Goal: Information Seeking & Learning: Find specific page/section

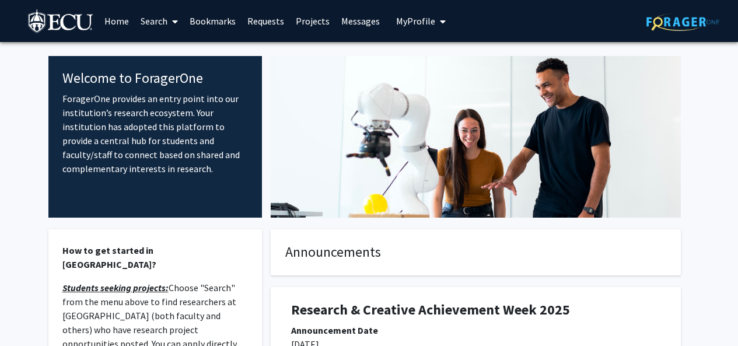
click at [209, 17] on link "Bookmarks" at bounding box center [213, 21] width 58 height 41
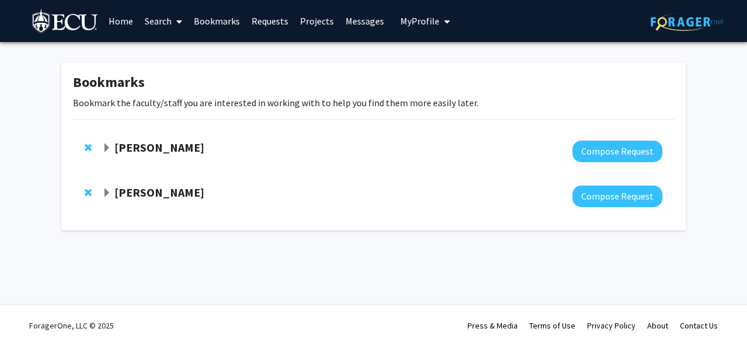
click at [149, 143] on strong "[PERSON_NAME]" at bounding box center [159, 147] width 90 height 15
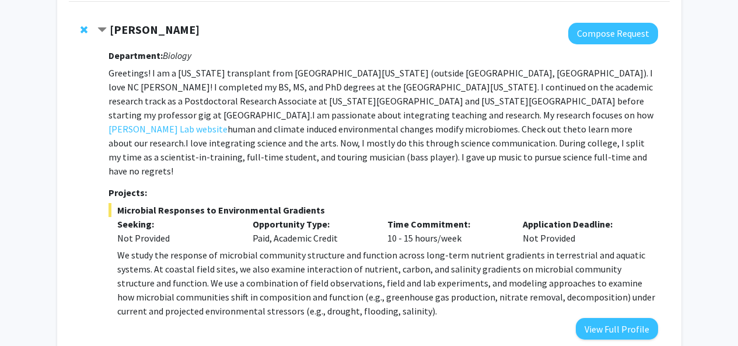
scroll to position [120, 0]
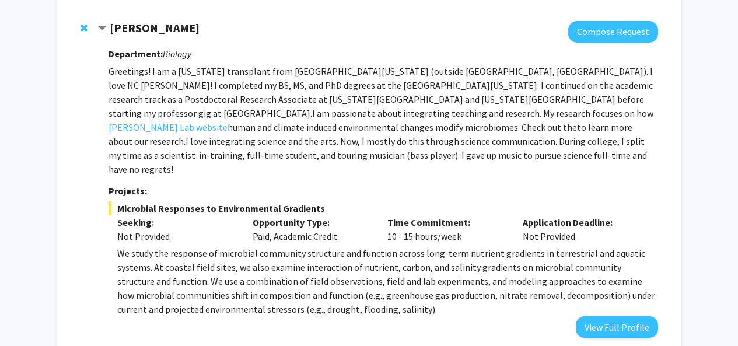
click at [143, 28] on strong "[PERSON_NAME]" at bounding box center [155, 27] width 90 height 15
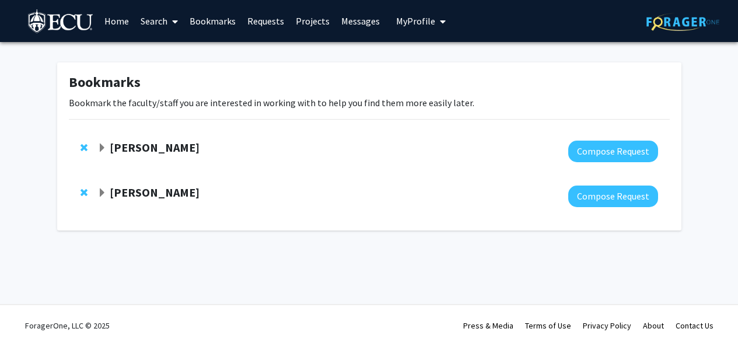
scroll to position [0, 0]
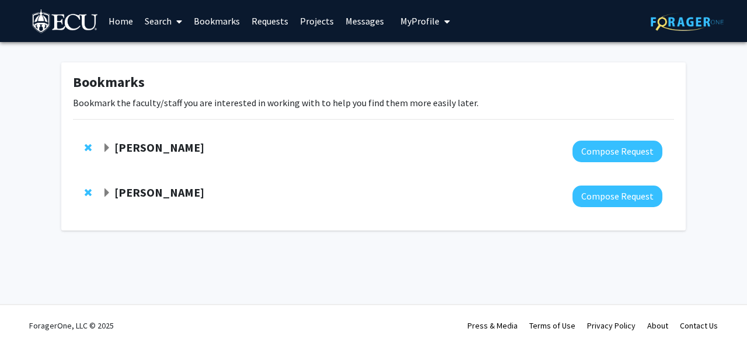
click at [68, 17] on img at bounding box center [65, 22] width 66 height 26
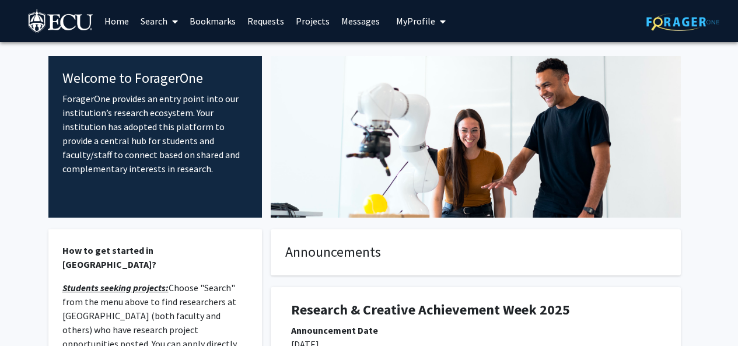
click at [145, 26] on link "Search" at bounding box center [159, 21] width 49 height 41
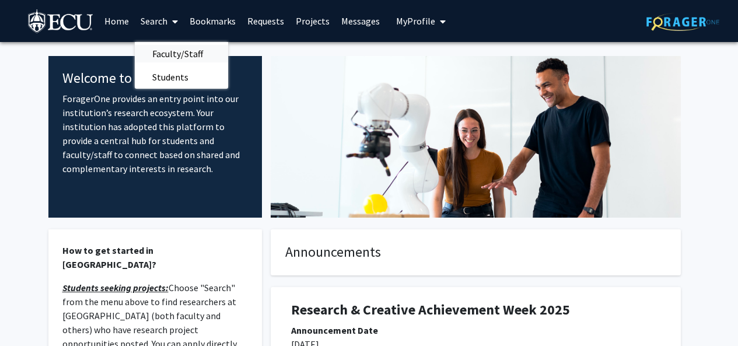
click at [156, 54] on span "Faculty/Staff" at bounding box center [178, 53] width 86 height 23
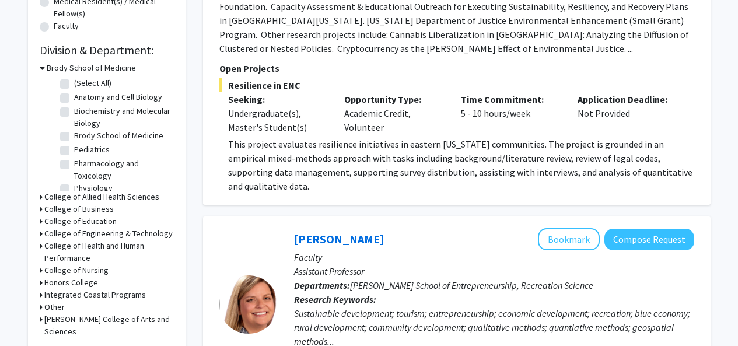
scroll to position [321, 0]
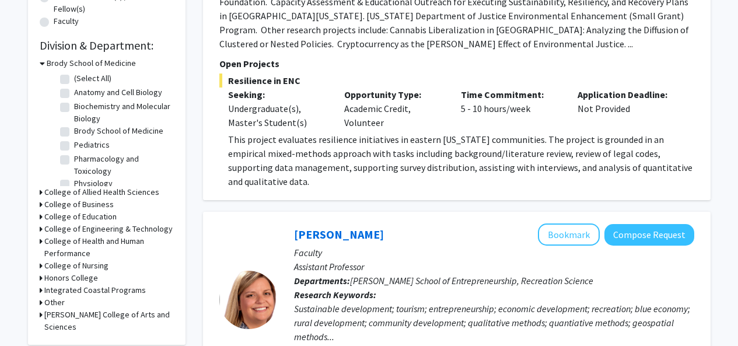
click at [74, 91] on label "Anatomy and Cell Biology" at bounding box center [118, 92] width 88 height 12
click at [74, 91] on input "Anatomy and Cell Biology" at bounding box center [78, 90] width 8 height 8
checkbox input "true"
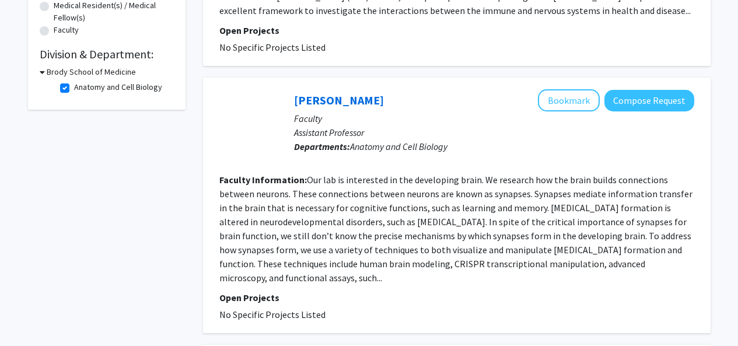
scroll to position [311, 0]
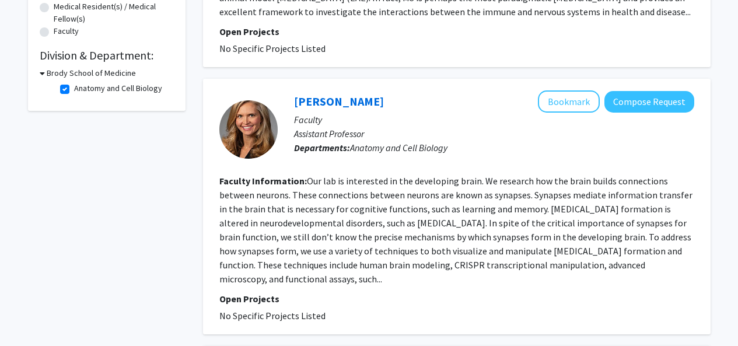
click at [55, 73] on h3 "Brody School of Medicine" at bounding box center [91, 73] width 89 height 12
click at [63, 75] on h3 "Brody School of Medicine" at bounding box center [88, 73] width 89 height 12
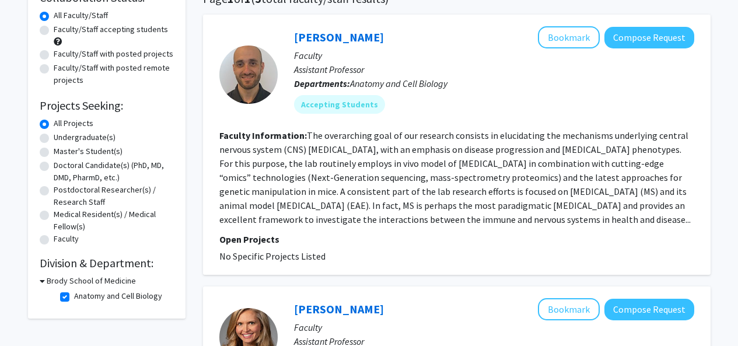
scroll to position [107, 0]
